Goal: Task Accomplishment & Management: Manage account settings

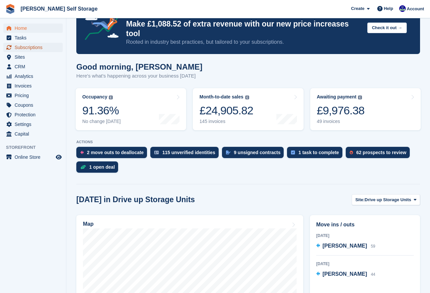
click at [29, 48] on span "Subscriptions" at bounding box center [35, 47] width 40 height 9
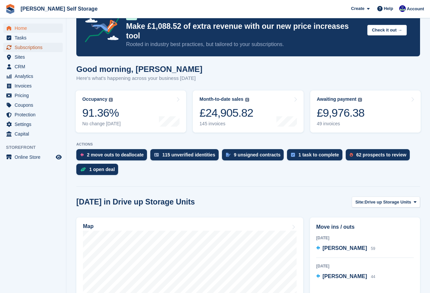
scroll to position [24, 0]
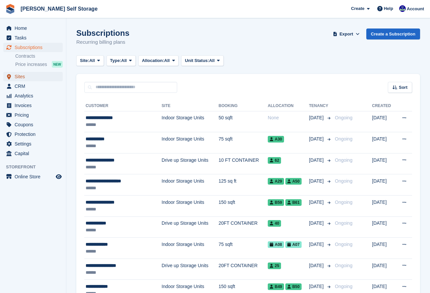
click at [14, 75] on link "Sites" at bounding box center [32, 76] width 59 height 9
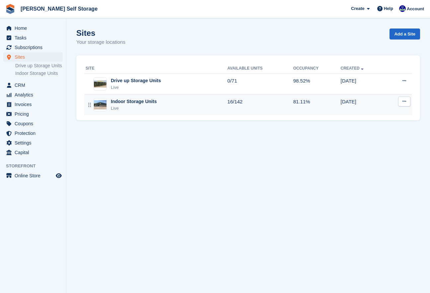
click at [151, 102] on div "Indoor Storage Units" at bounding box center [134, 101] width 46 height 7
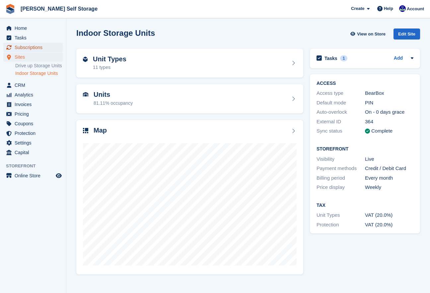
click at [35, 48] on span "Subscriptions" at bounding box center [35, 47] width 40 height 9
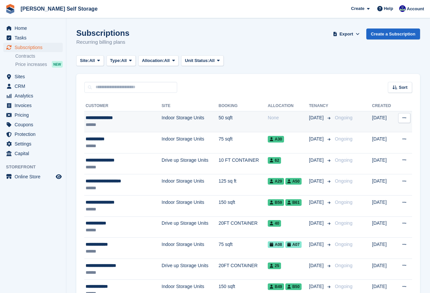
click at [161, 117] on td "Indoor Storage Units" at bounding box center [189, 121] width 57 height 21
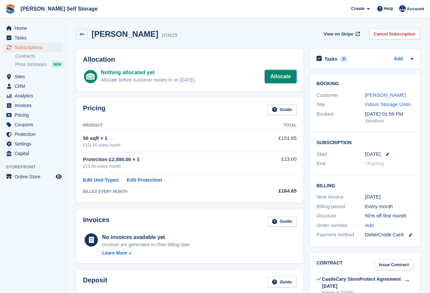
click at [280, 77] on link "Allocate" at bounding box center [281, 76] width 32 height 13
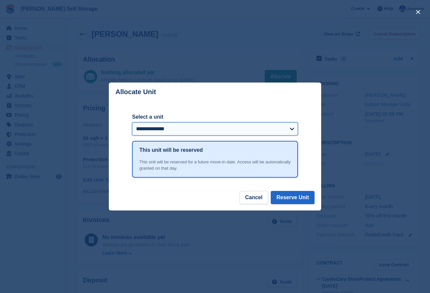
click at [293, 130] on select "**********" at bounding box center [215, 128] width 166 height 13
select select "*****"
click at [132, 122] on select "**********" at bounding box center [215, 128] width 166 height 13
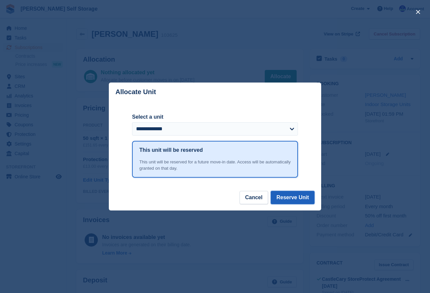
click at [301, 199] on button "Reserve Unit" at bounding box center [292, 197] width 44 height 13
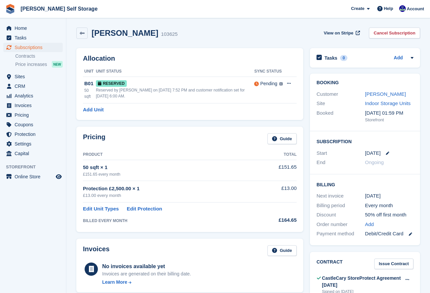
scroll to position [2, 0]
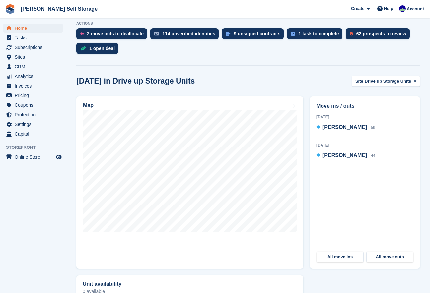
scroll to position [156, 0]
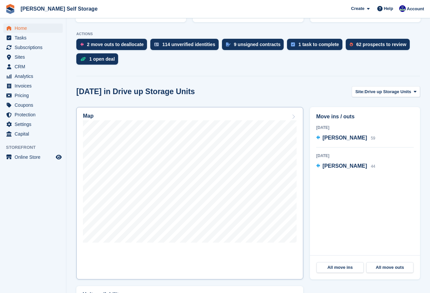
scroll to position [135, 0]
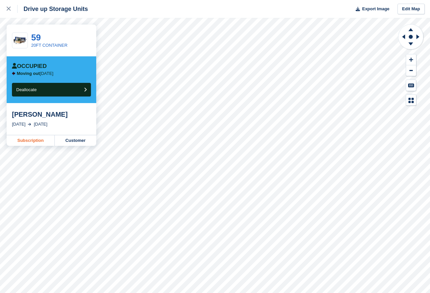
click at [26, 146] on link "Subscription" at bounding box center [31, 140] width 48 height 11
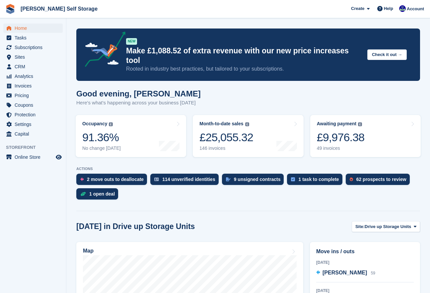
scroll to position [135, 0]
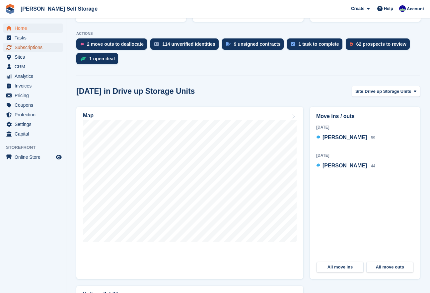
click at [32, 46] on span "Subscriptions" at bounding box center [35, 47] width 40 height 9
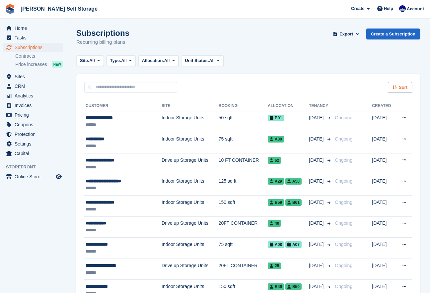
click at [394, 88] on icon at bounding box center [394, 87] width 5 height 4
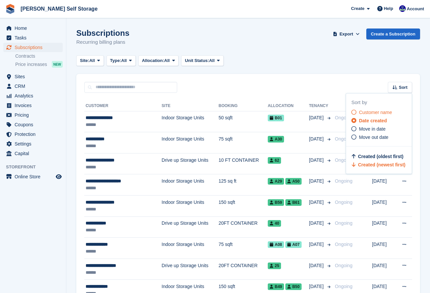
click at [355, 112] on icon at bounding box center [353, 112] width 5 height 5
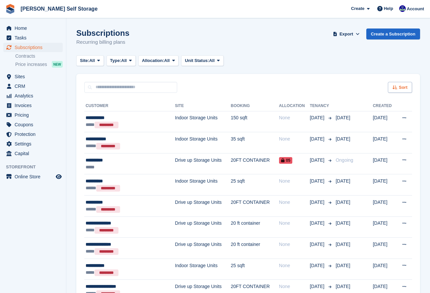
click at [399, 87] on span "Sort" at bounding box center [402, 87] width 9 height 7
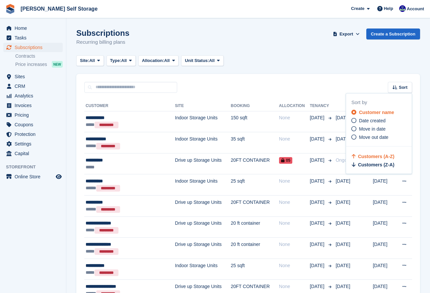
click at [352, 113] on icon at bounding box center [353, 112] width 5 height 5
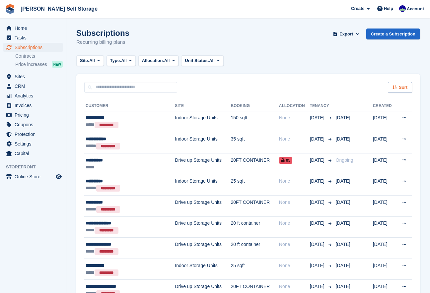
click at [396, 88] on icon at bounding box center [394, 87] width 5 height 4
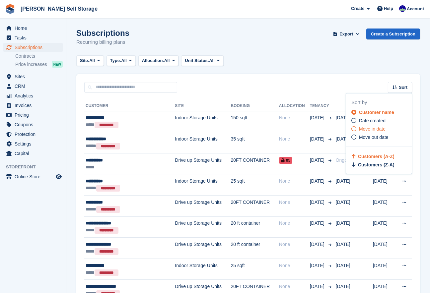
click at [353, 129] on icon at bounding box center [353, 128] width 5 height 5
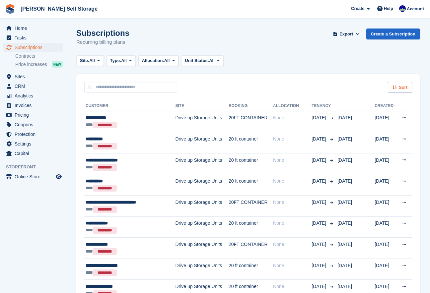
click at [395, 90] on div "Sort" at bounding box center [399, 87] width 24 height 11
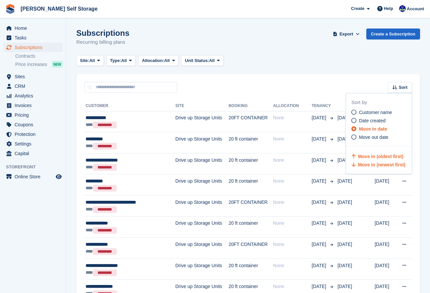
click at [360, 166] on span "Move in (newest first)" at bounding box center [381, 164] width 47 height 5
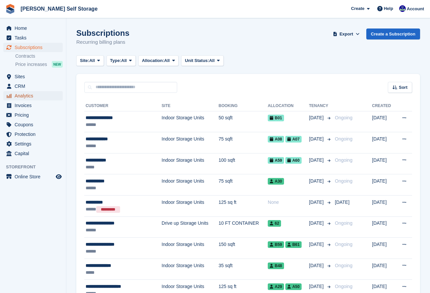
click at [29, 94] on span "Analytics" at bounding box center [35, 95] width 40 height 9
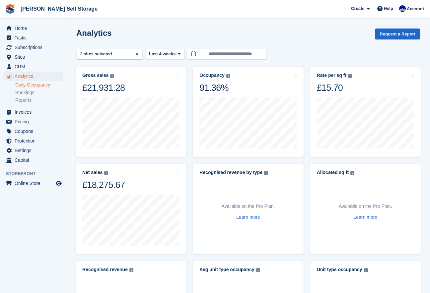
click at [34, 84] on link "Daily Occupancy" at bounding box center [38, 85] width 47 height 6
